Goal: Task Accomplishment & Management: Complete application form

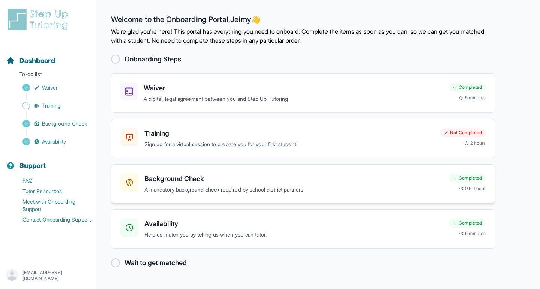
click at [207, 181] on h3 "Background Check" at bounding box center [293, 179] width 299 height 11
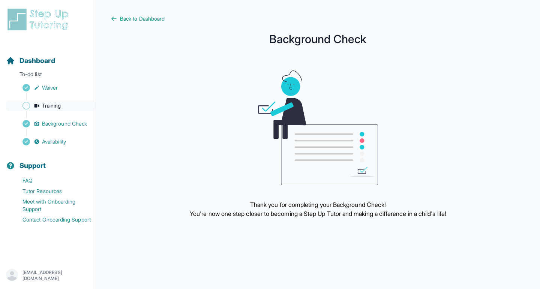
click at [50, 103] on span "Training" at bounding box center [51, 106] width 19 height 8
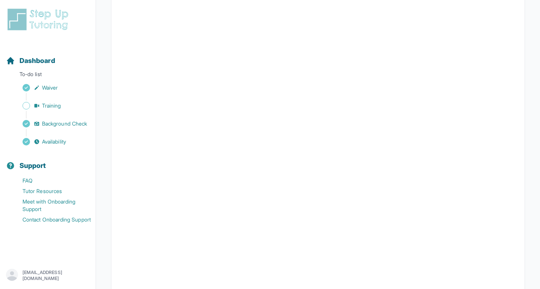
scroll to position [162, 0]
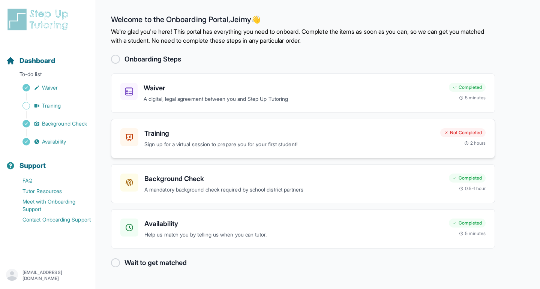
click at [196, 134] on h3 "Training" at bounding box center [289, 133] width 290 height 11
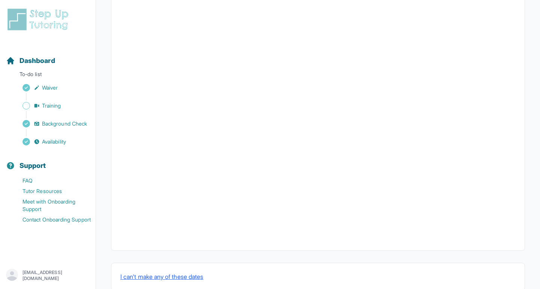
scroll to position [224, 0]
click at [54, 144] on span "Availability" at bounding box center [54, 142] width 24 height 8
